Goal: Use online tool/utility: Utilize a website feature to perform a specific function

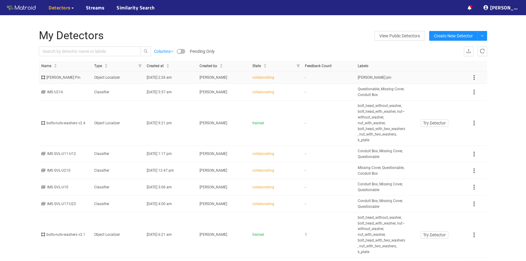
click at [390, 80] on td "[PERSON_NAME] pin" at bounding box center [381, 77] width 53 height 12
click at [55, 77] on div "[PERSON_NAME] Pin" at bounding box center [65, 78] width 48 height 6
click at [343, 80] on td "-" at bounding box center [328, 77] width 53 height 12
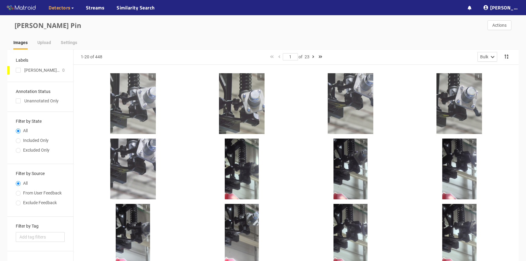
click at [128, 111] on div at bounding box center [133, 103] width 46 height 61
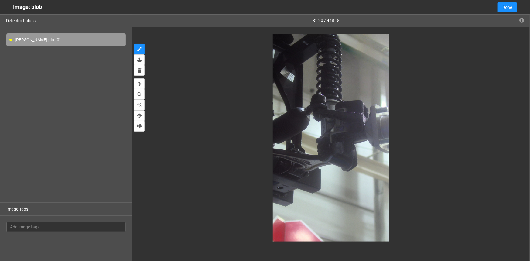
type input "2"
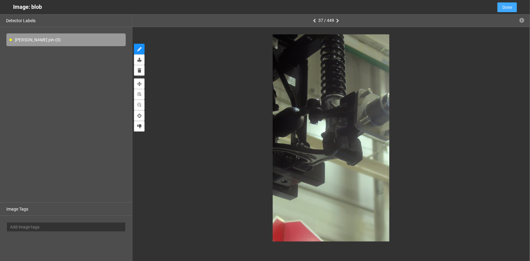
click at [515, 6] on button "Done" at bounding box center [506, 7] width 19 height 10
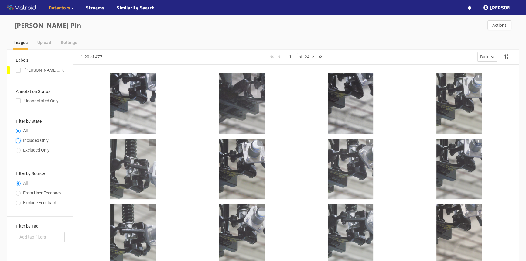
click at [18, 142] on input "Included Only" at bounding box center [18, 141] width 5 height 4
radio input "true"
radio input "false"
